Goal: Task Accomplishment & Management: Manage account settings

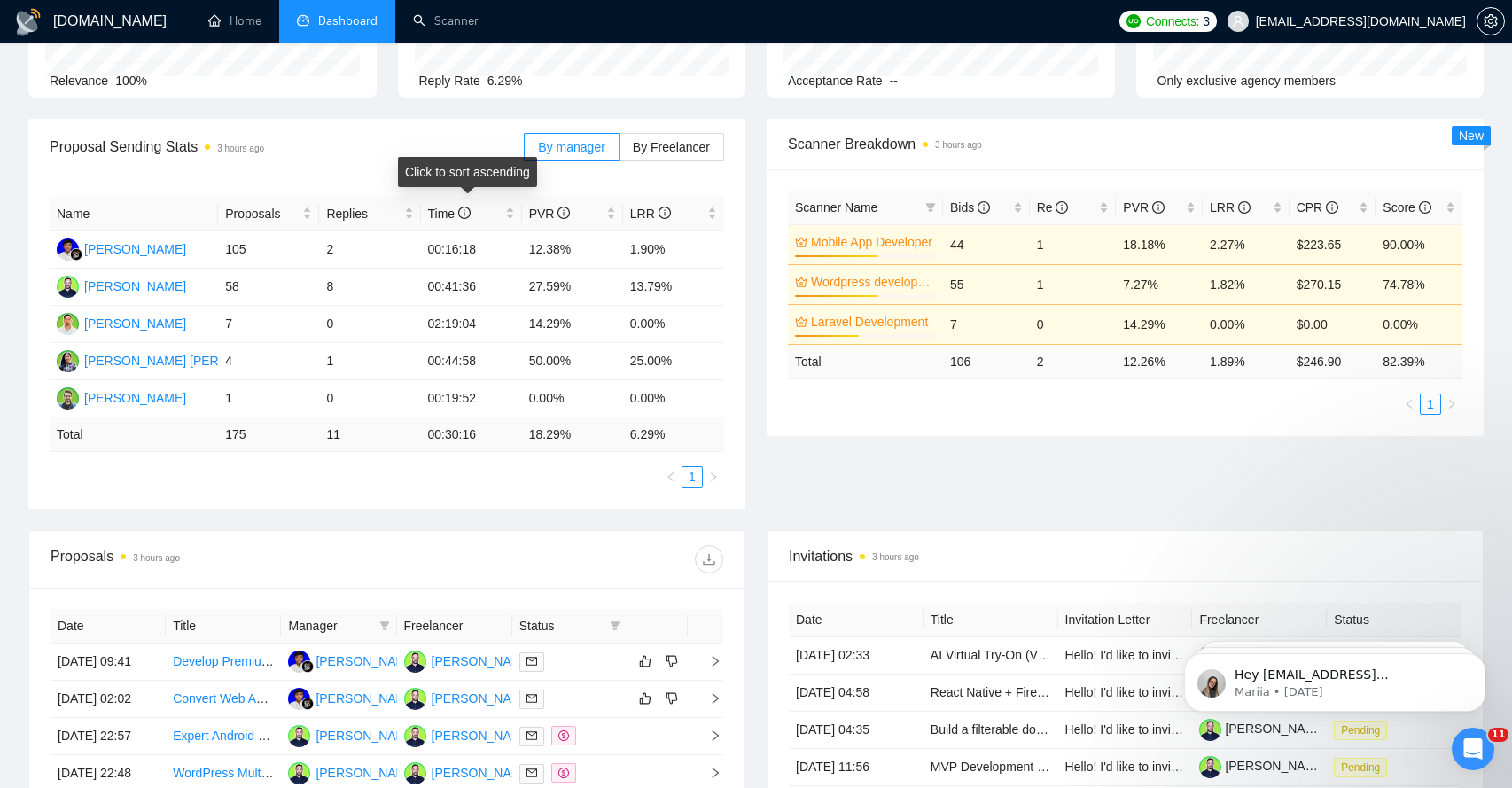
scroll to position [557, 0]
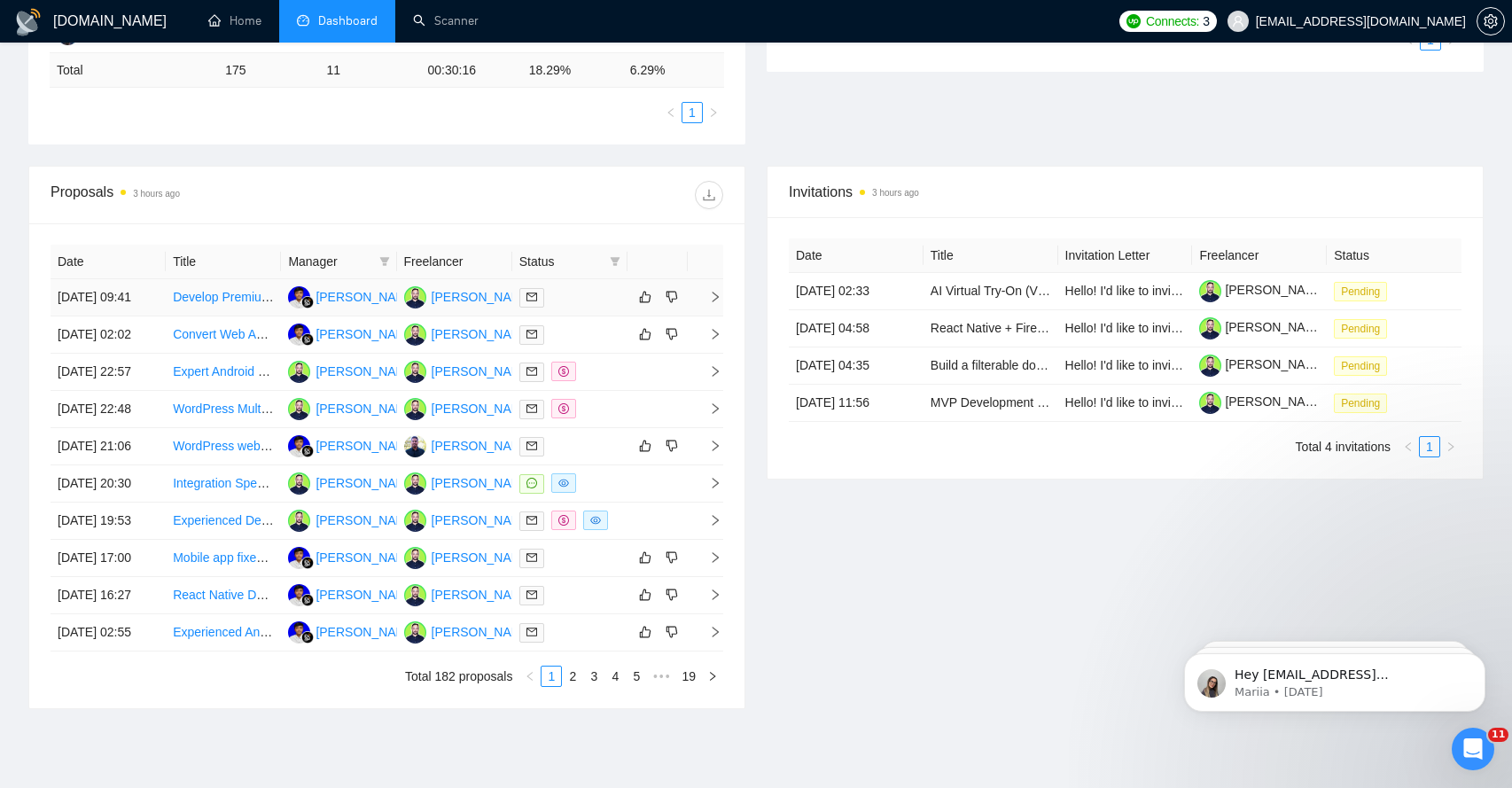
click at [700, 303] on span "right" at bounding box center [708, 297] width 27 height 12
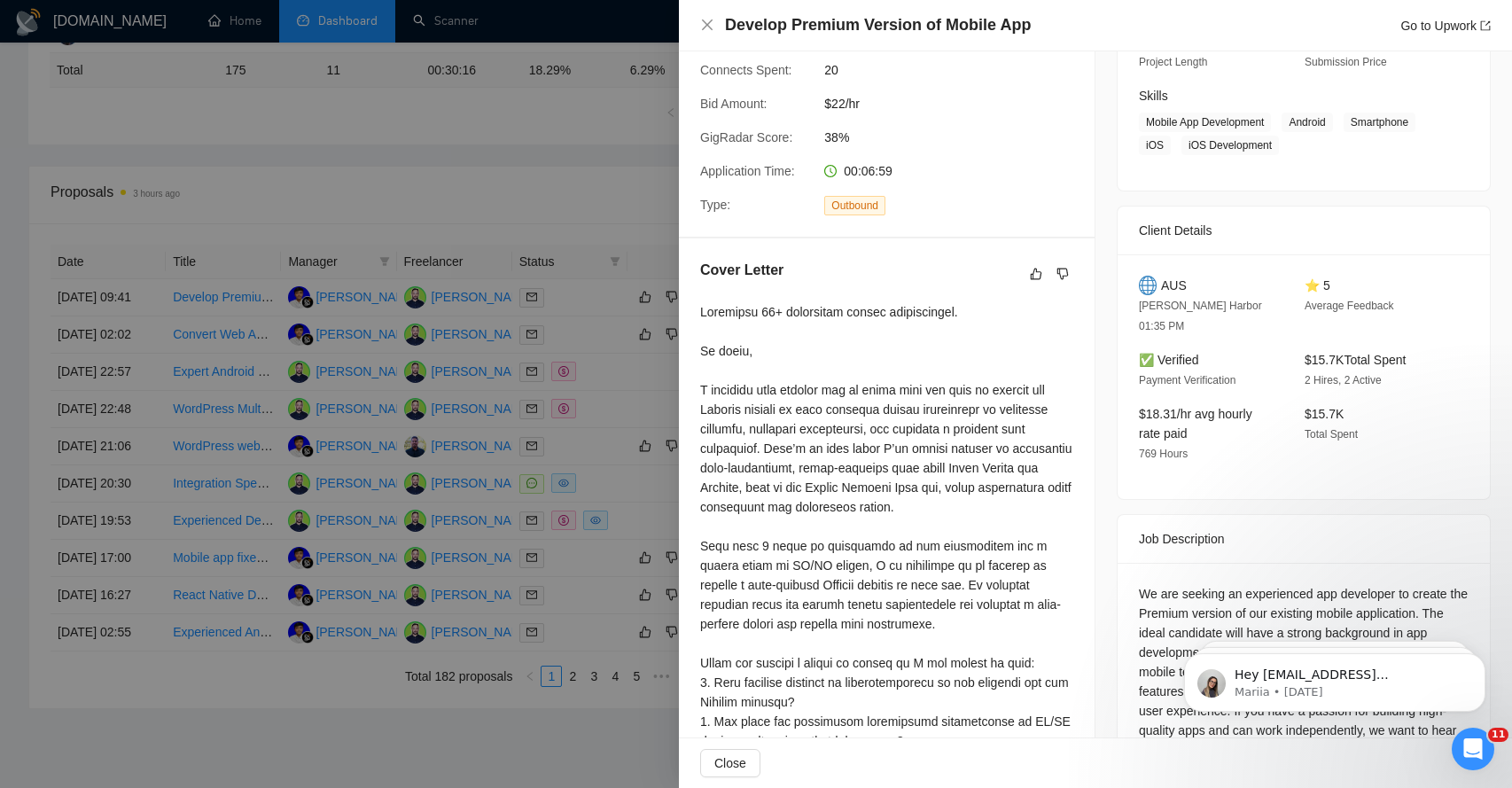
scroll to position [396, 0]
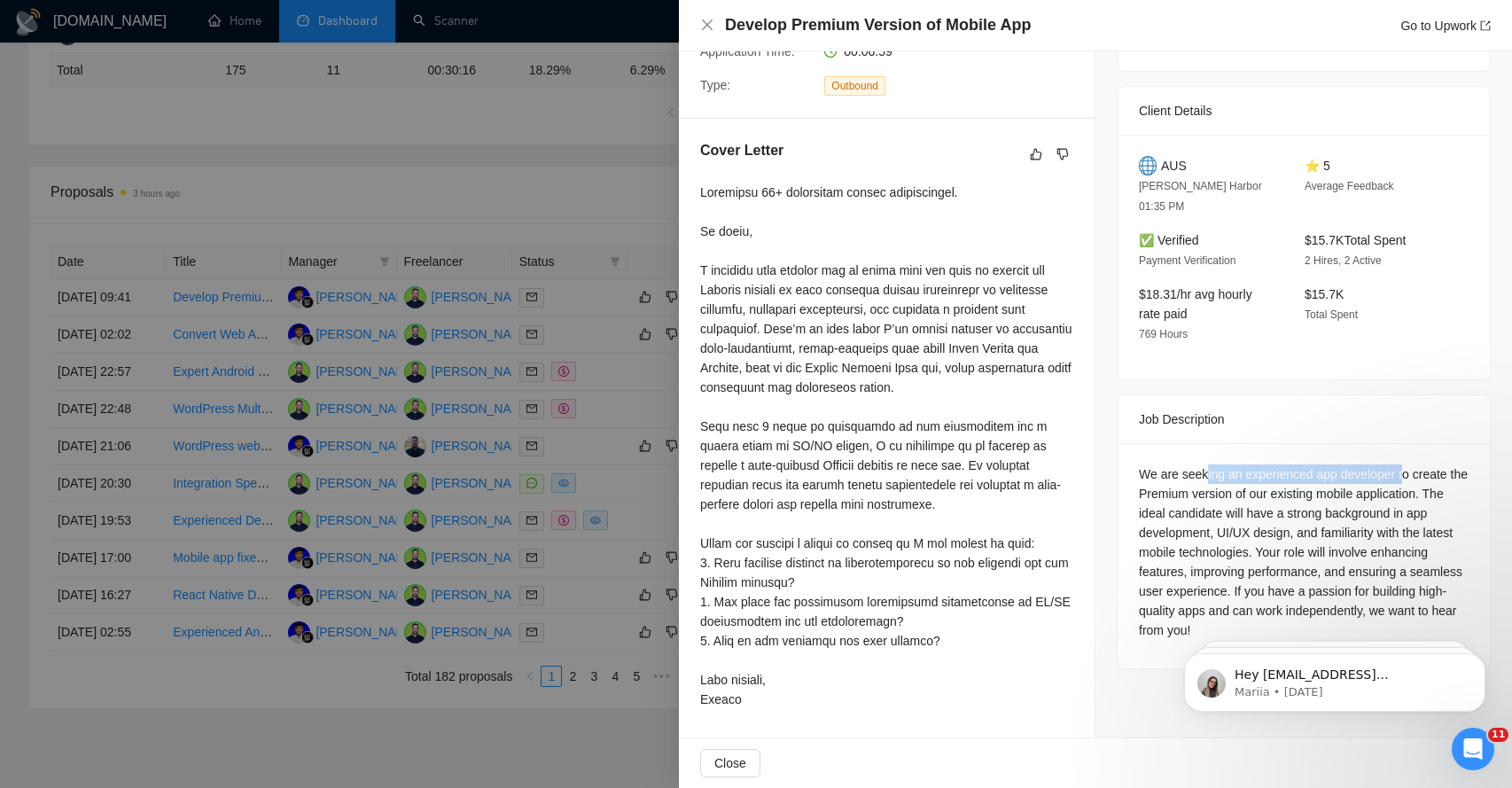
drag, startPoint x: 1207, startPoint y: 433, endPoint x: 1411, endPoint y: 427, distance: 204.1
click at [1411, 465] on div "We are seeking an experienced app developer to create the Premium version of ou…" at bounding box center [1304, 552] width 330 height 176
drag, startPoint x: 1167, startPoint y: 451, endPoint x: 1347, endPoint y: 452, distance: 180.0
click at [1347, 465] on div "We are seeking an experienced app developer to create the Premium version of ou…" at bounding box center [1304, 552] width 330 height 176
drag, startPoint x: 1137, startPoint y: 475, endPoint x: 1336, endPoint y: 480, distance: 199.1
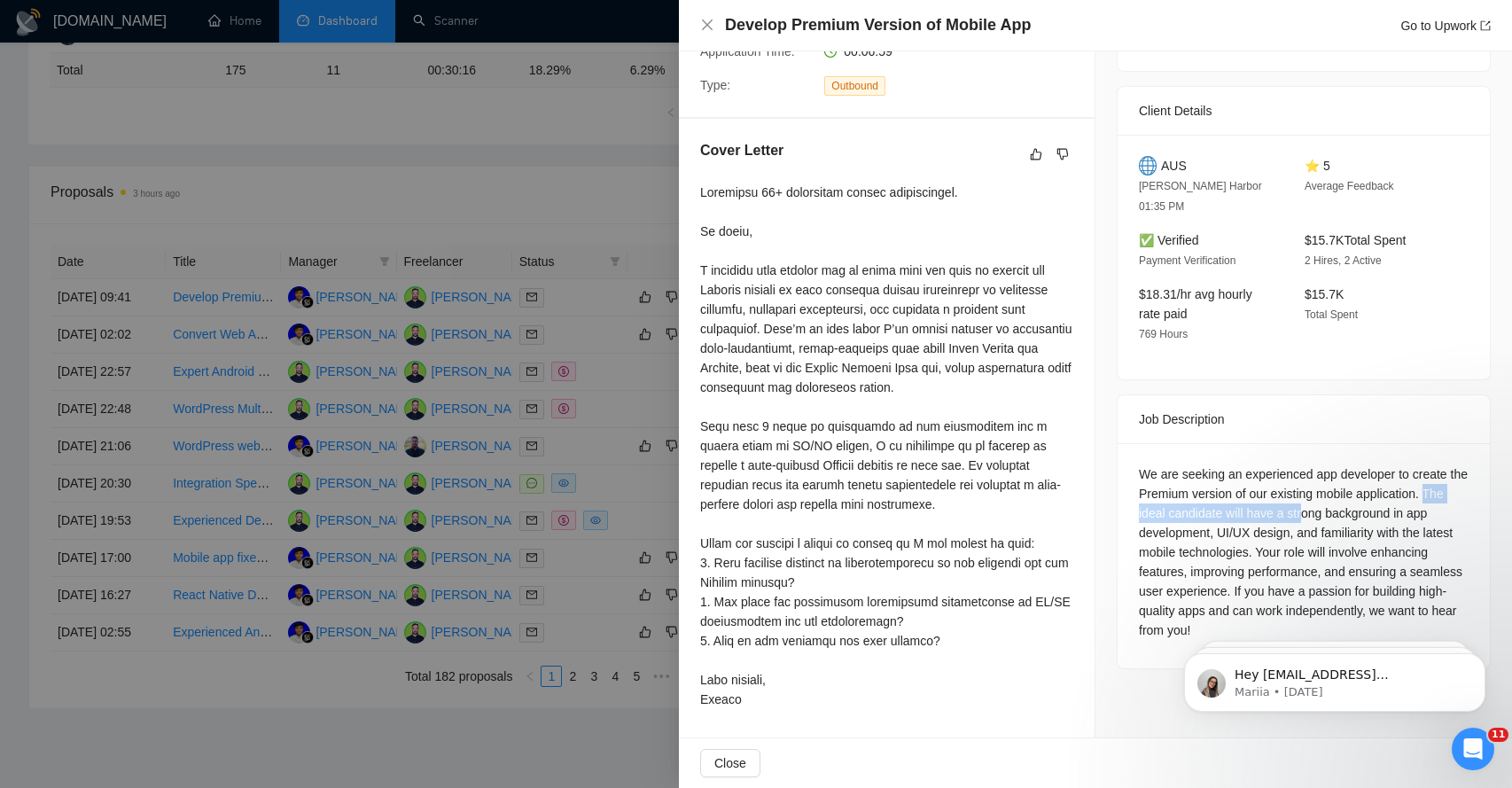
click at [1336, 481] on div "We are seeking an experienced app developer to create the Premium version of ou…" at bounding box center [1303, 555] width 373 height 226
drag, startPoint x: 1148, startPoint y: 500, endPoint x: 1413, endPoint y: 481, distance: 265.7
click at [1412, 481] on div "We are seeking an experienced app developer to create the Premium version of ou…" at bounding box center [1304, 552] width 330 height 176
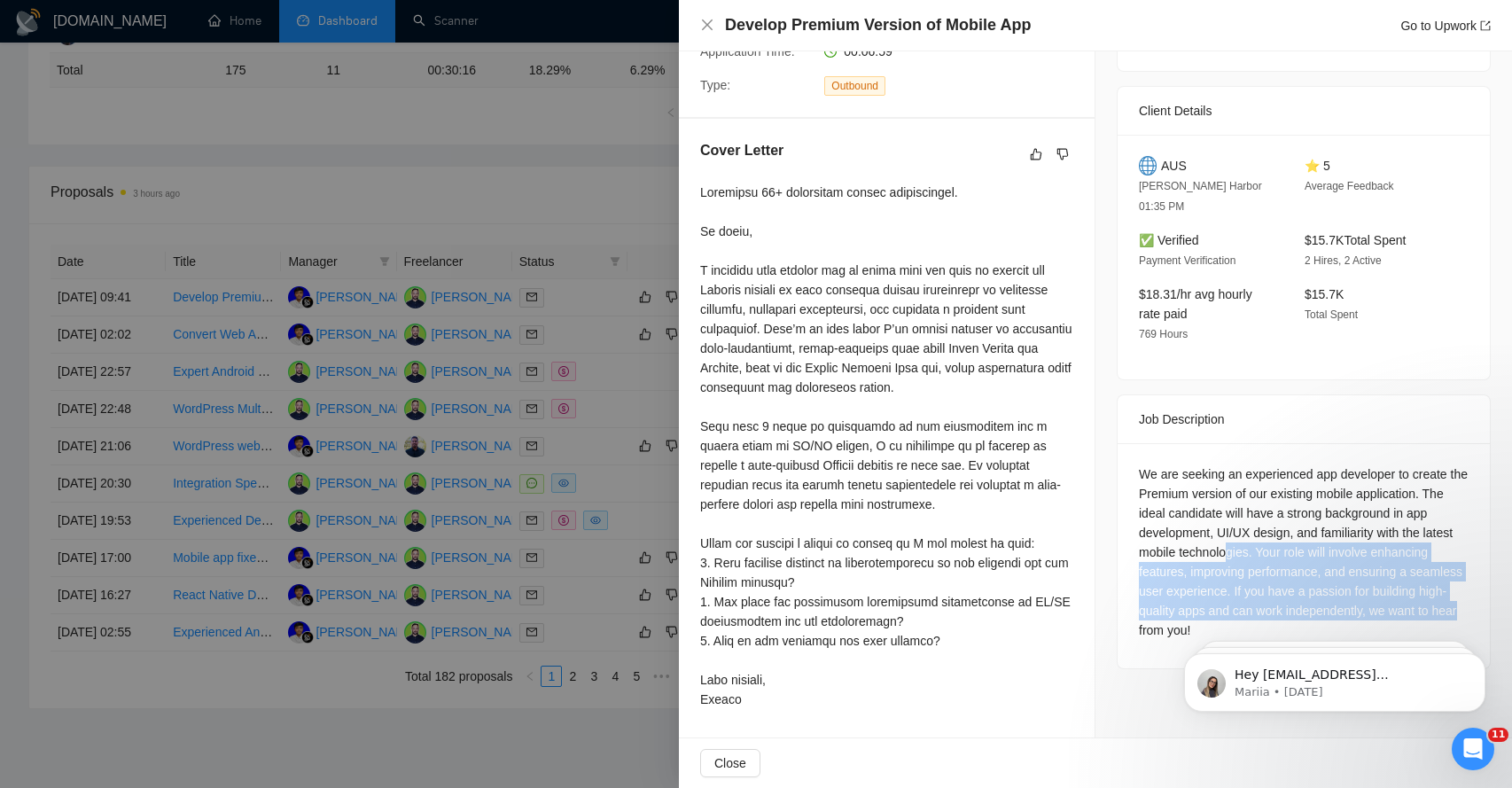
drag, startPoint x: 1229, startPoint y: 515, endPoint x: 1229, endPoint y: 588, distance: 73.0
click at [1229, 589] on div "We are seeking an experienced app developer to create the Premium version of ou…" at bounding box center [1304, 552] width 330 height 176
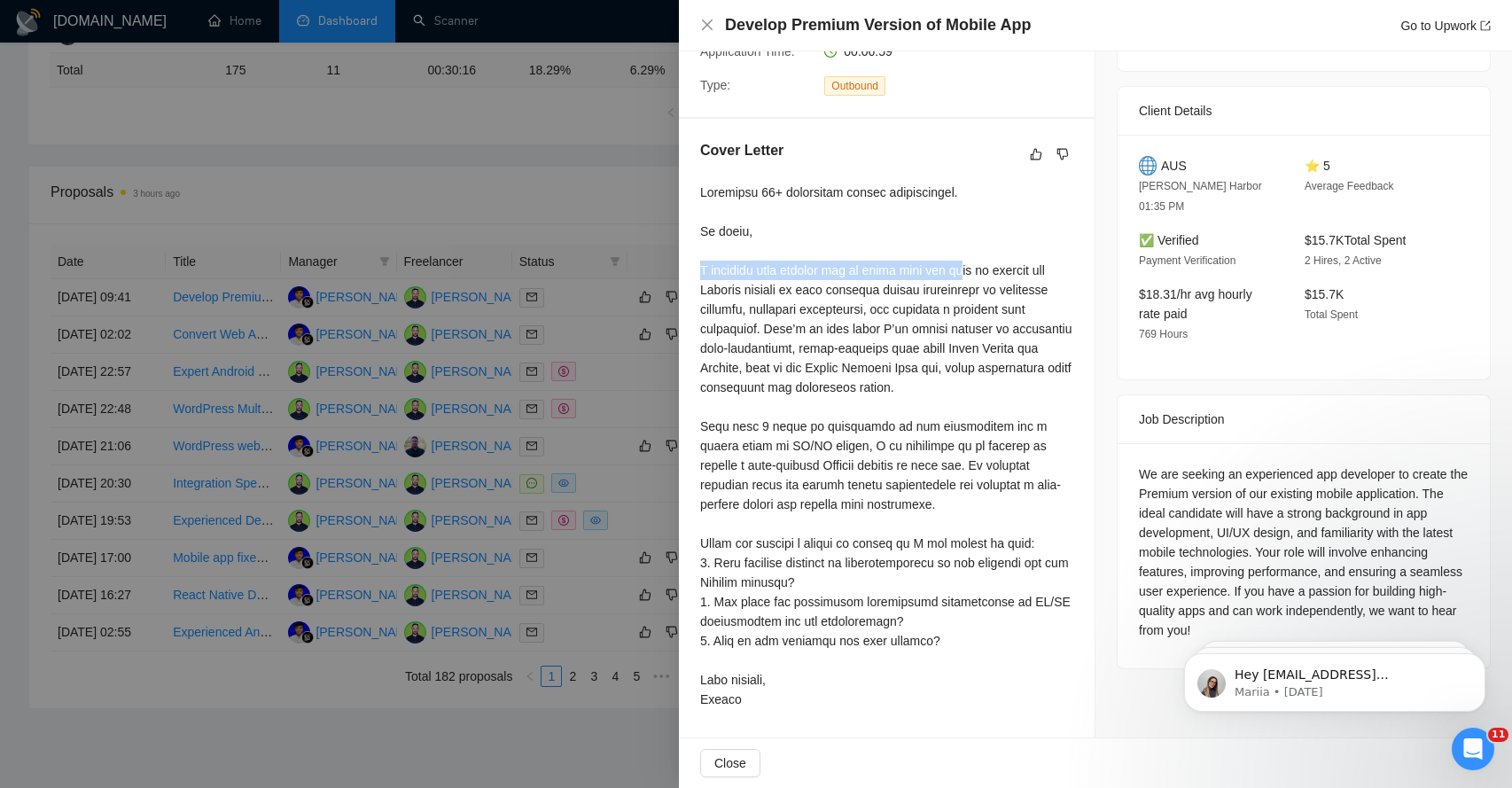
drag, startPoint x: 700, startPoint y: 259, endPoint x: 961, endPoint y: 251, distance: 261.1
click at [963, 254] on div at bounding box center [887, 446] width 374 height 527
drag, startPoint x: 711, startPoint y: 275, endPoint x: 876, endPoint y: 286, distance: 165.4
click at [876, 287] on div at bounding box center [887, 446] width 374 height 527
click at [755, 340] on div at bounding box center [887, 446] width 374 height 527
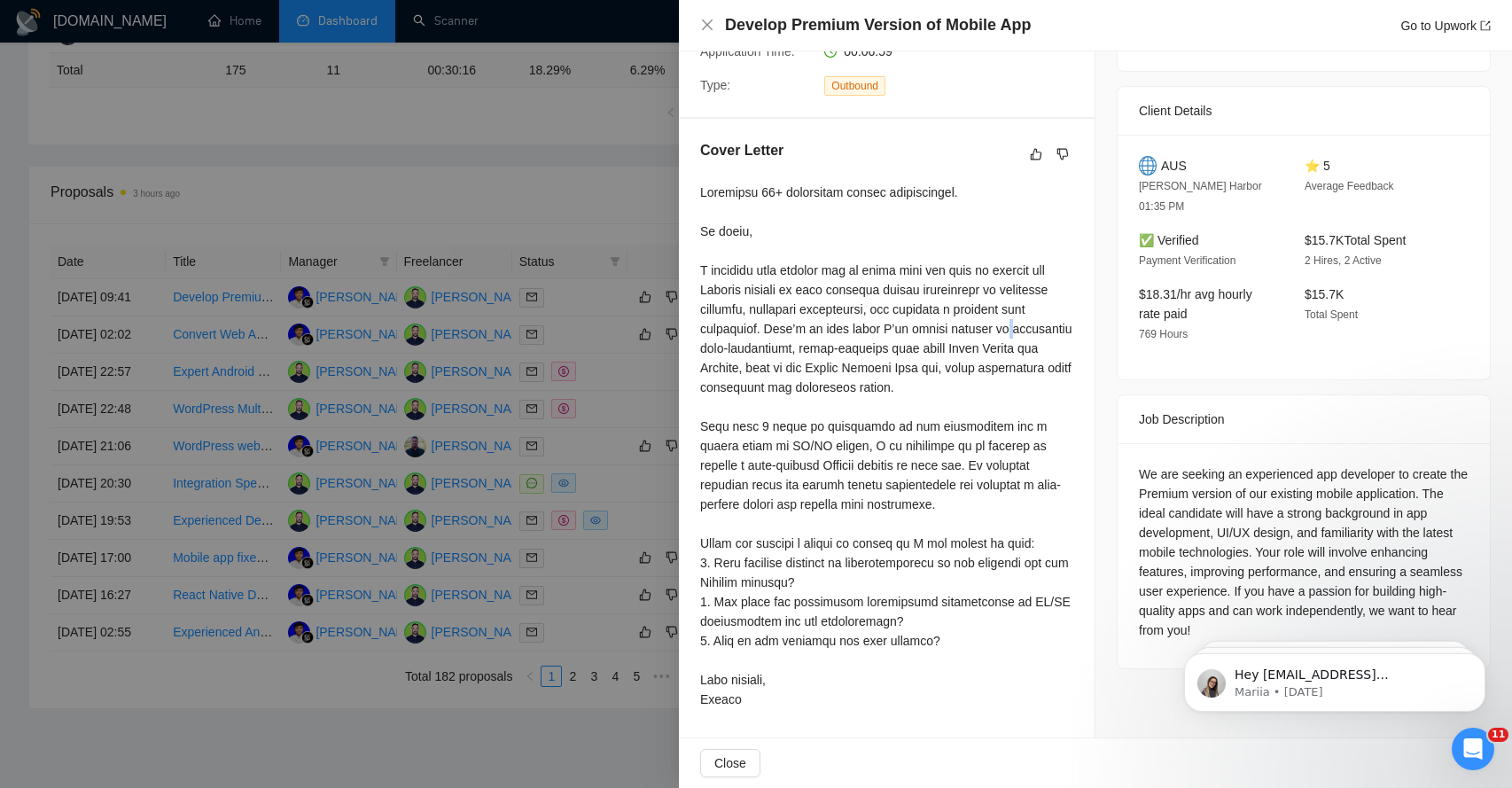
click at [755, 340] on div at bounding box center [887, 446] width 374 height 527
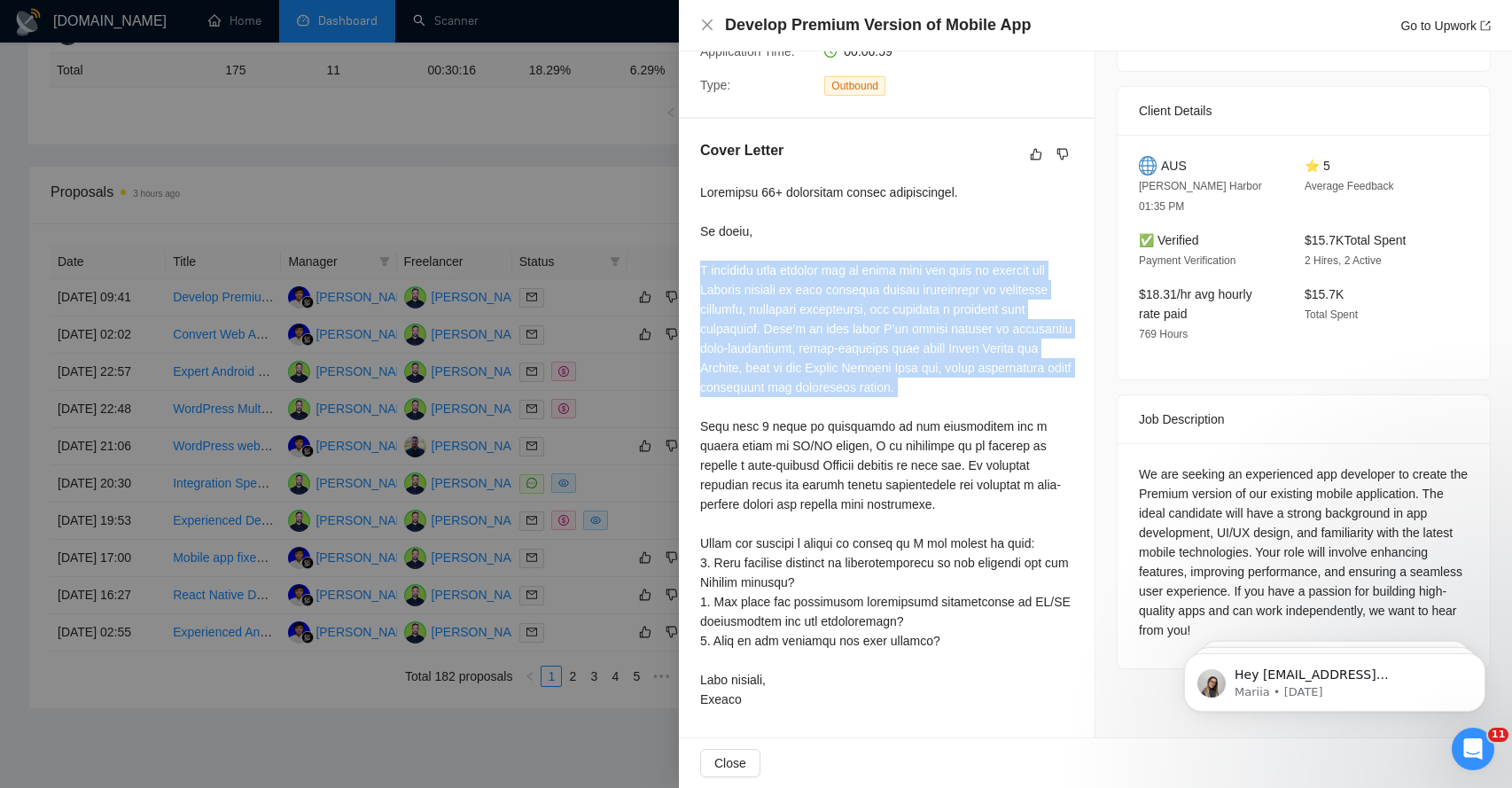
click at [755, 340] on div at bounding box center [887, 446] width 374 height 527
click at [741, 766] on span "Close" at bounding box center [730, 763] width 32 height 20
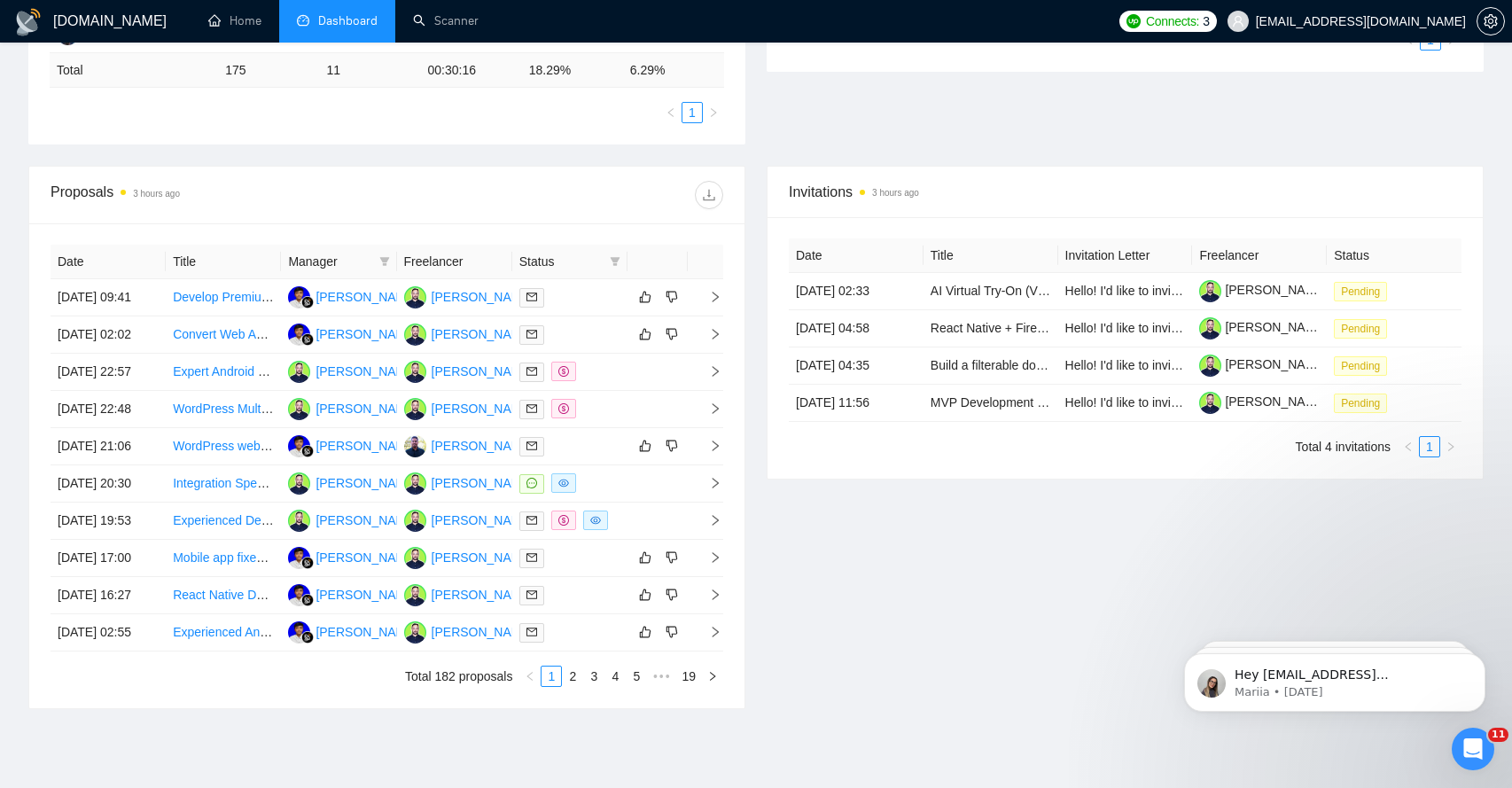
scroll to position [0, 0]
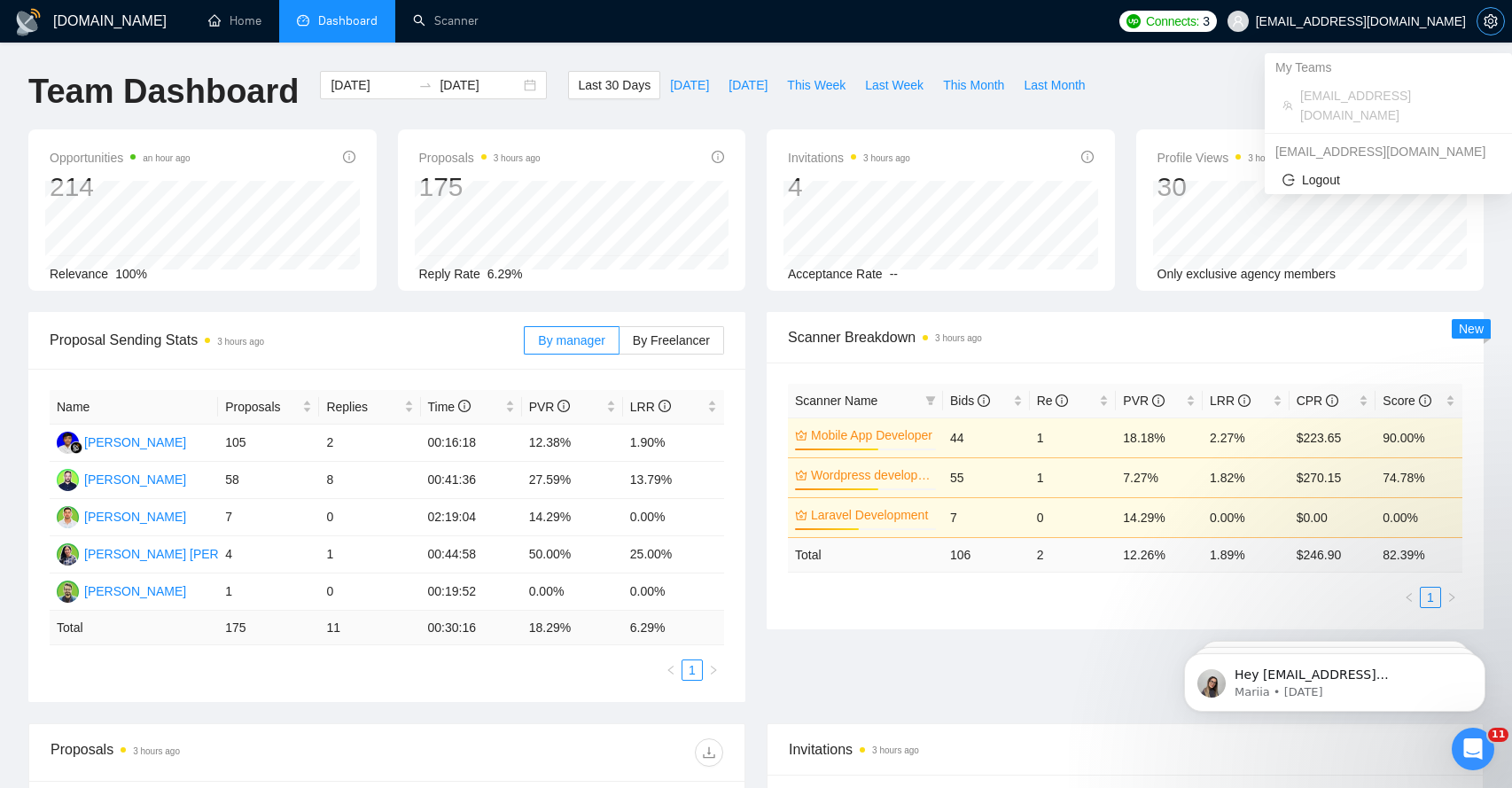
click at [1481, 28] on span "setting" at bounding box center [1490, 21] width 27 height 14
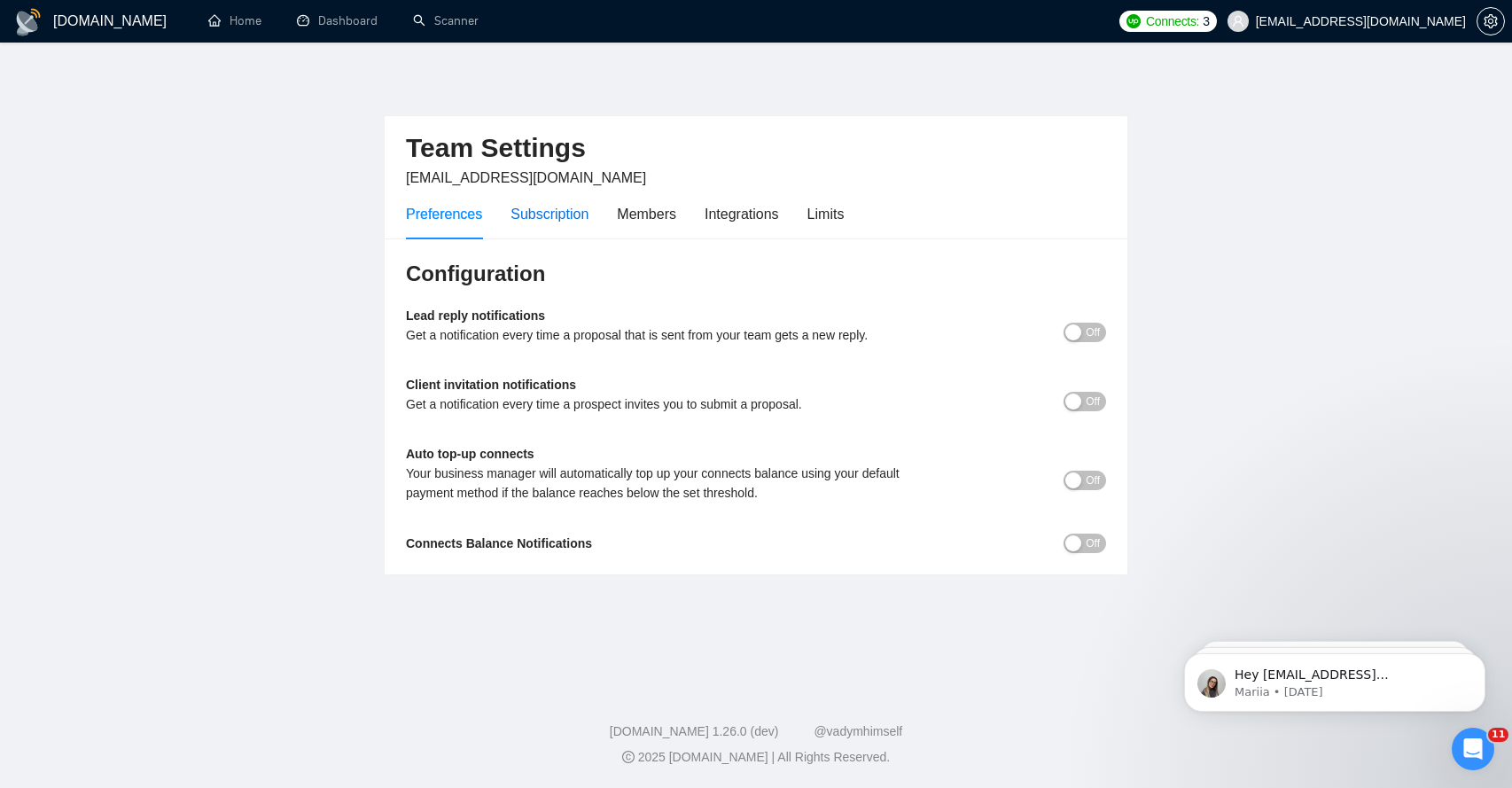
click at [554, 215] on div "Subscription" at bounding box center [549, 214] width 78 height 22
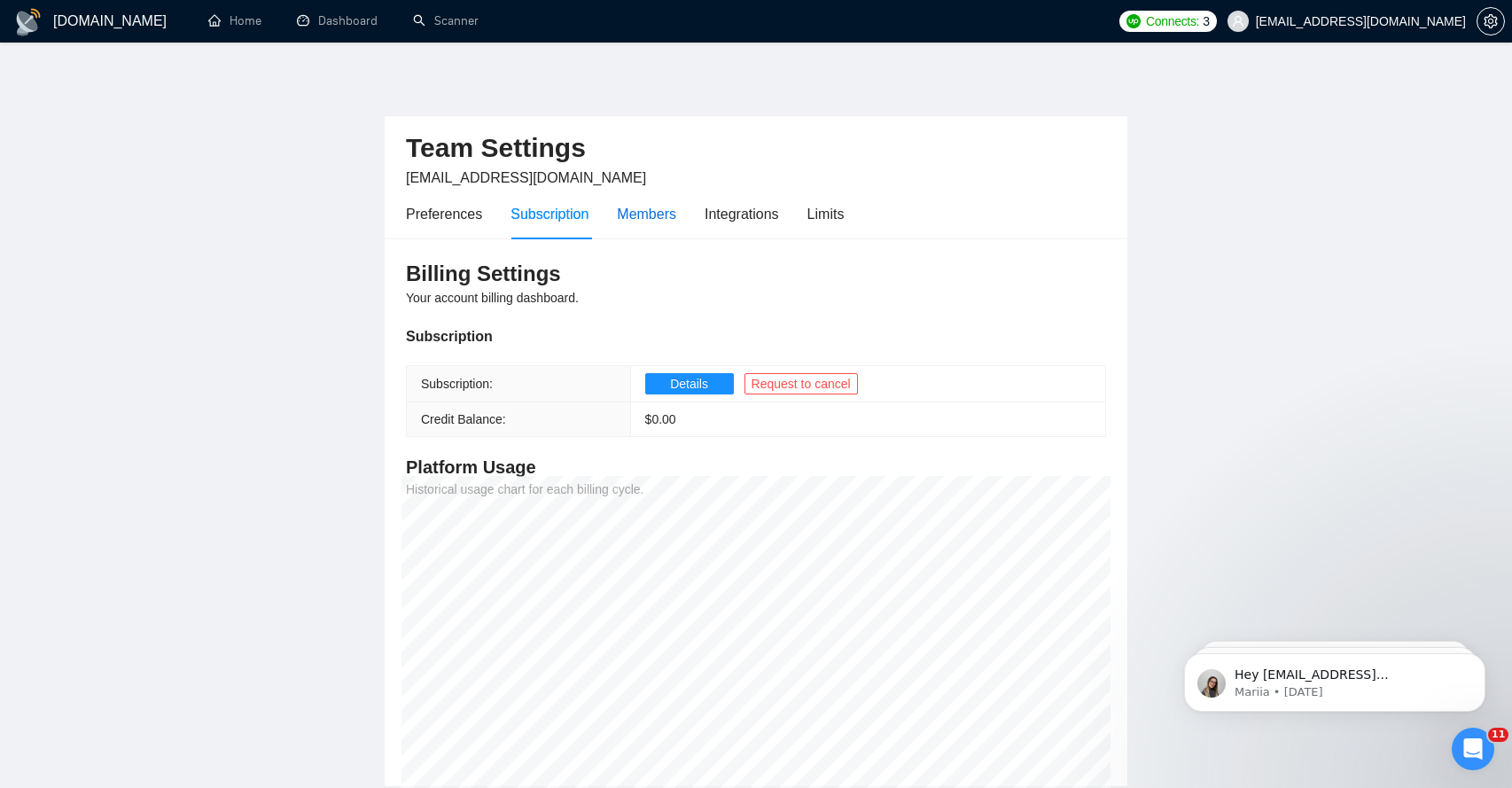
click at [646, 219] on div "Members" at bounding box center [647, 214] width 60 height 22
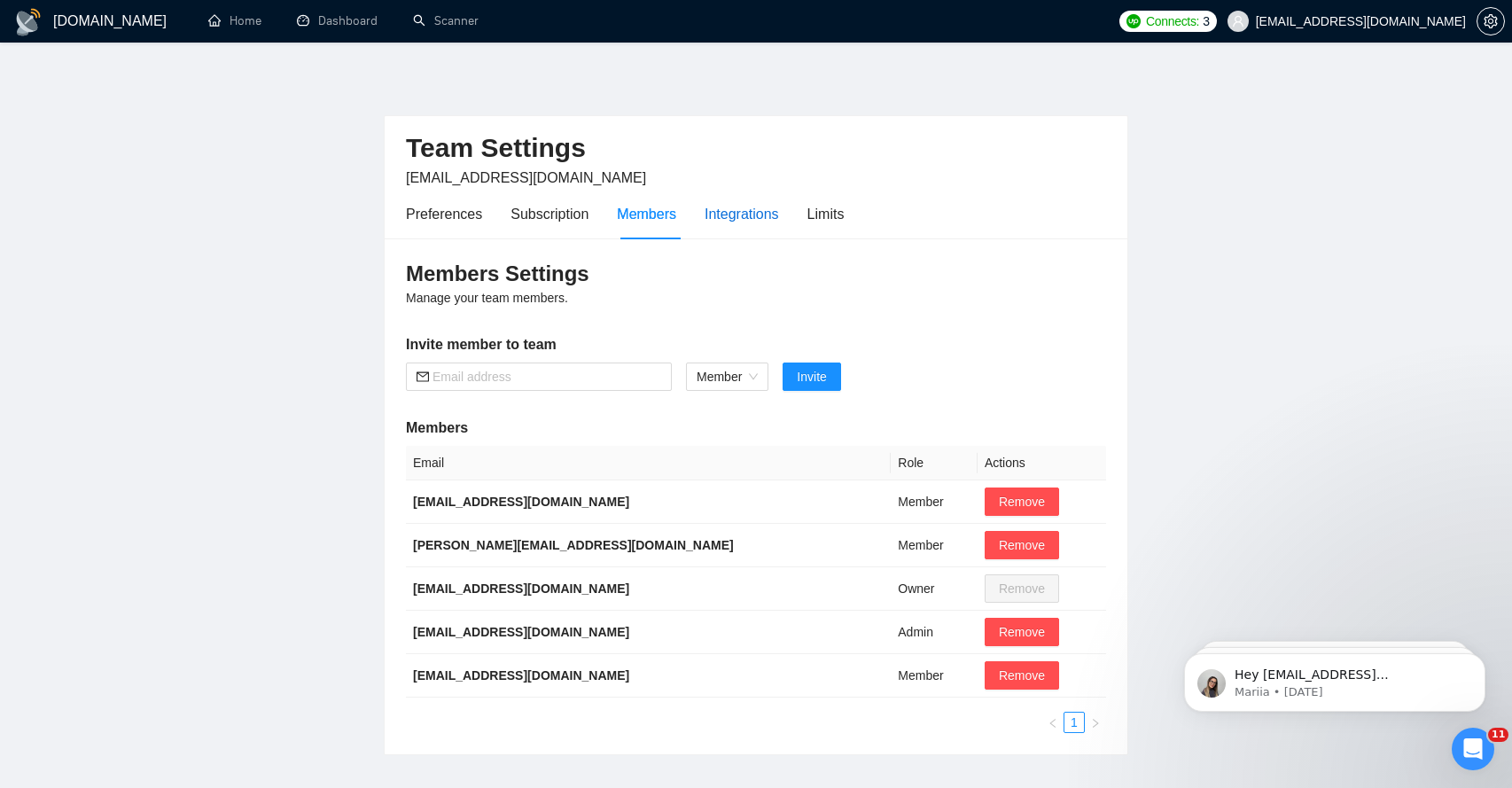
click at [758, 211] on div "Integrations" at bounding box center [741, 214] width 75 height 22
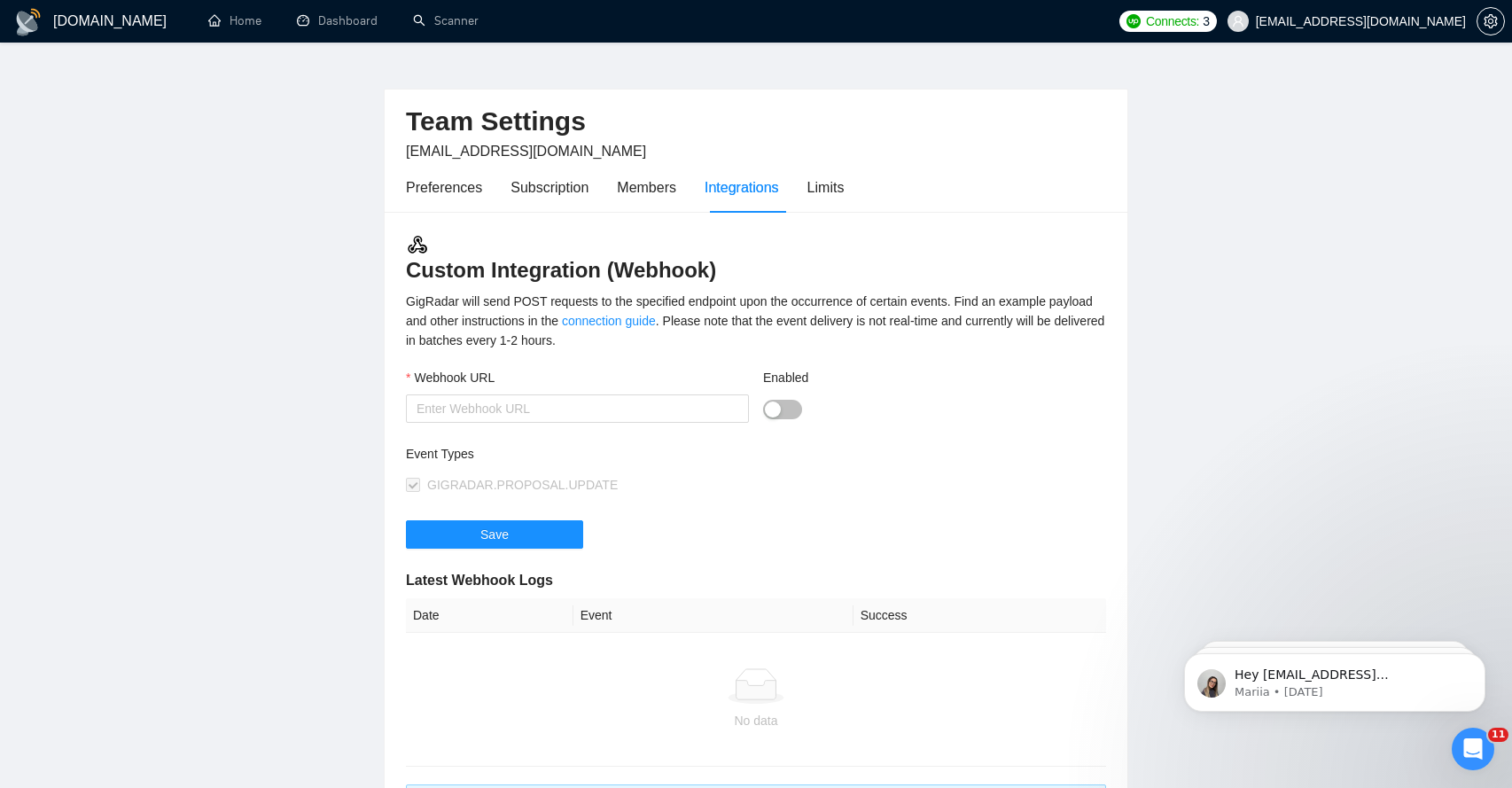
scroll to position [9, 0]
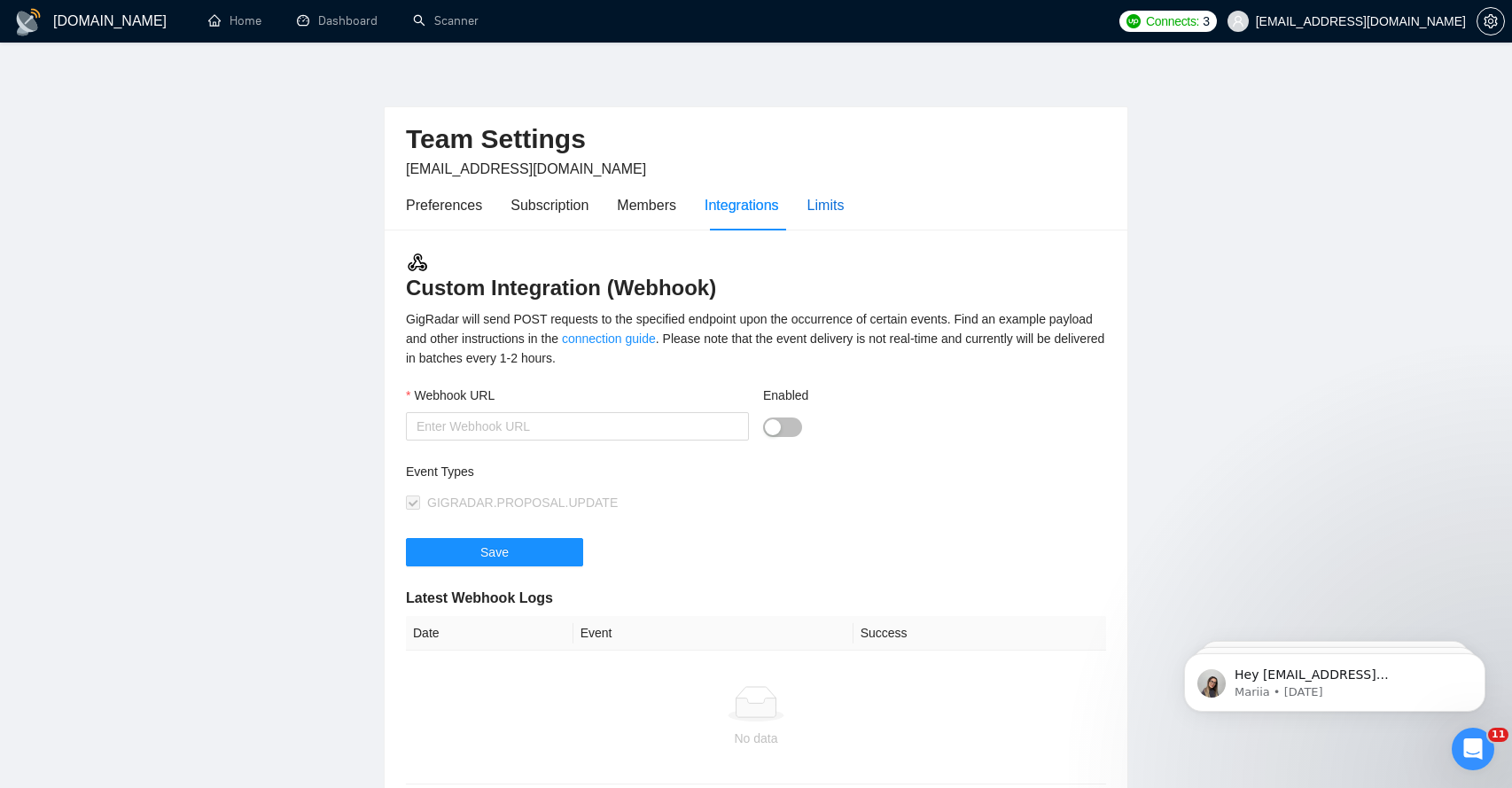
click at [833, 210] on div "Limits" at bounding box center [826, 205] width 37 height 22
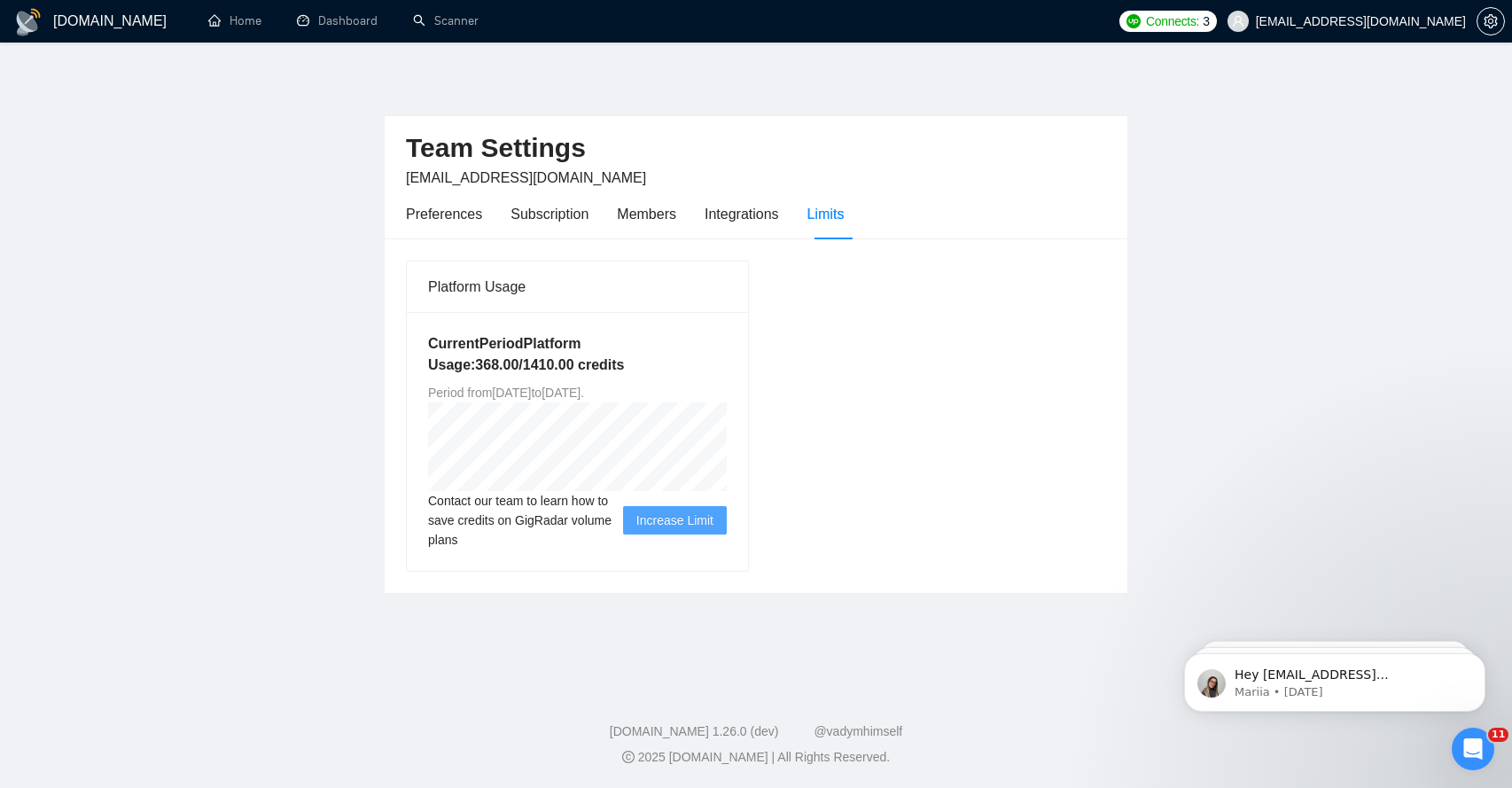
drag, startPoint x: 455, startPoint y: 395, endPoint x: 548, endPoint y: 395, distance: 93.0
click at [548, 395] on span "Period from [DATE] to [DATE] ." at bounding box center [506, 393] width 156 height 14
